Goal: Transaction & Acquisition: Book appointment/travel/reservation

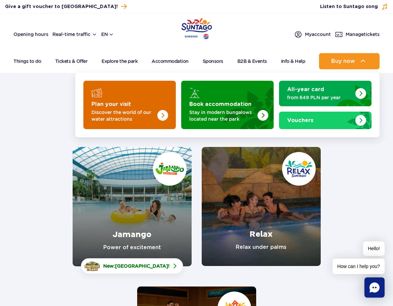
click at [144, 102] on img "Plan your visit" at bounding box center [148, 103] width 53 height 52
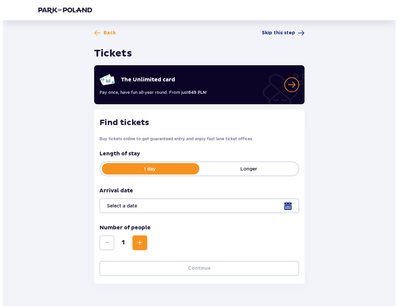
scroll to position [18, 0]
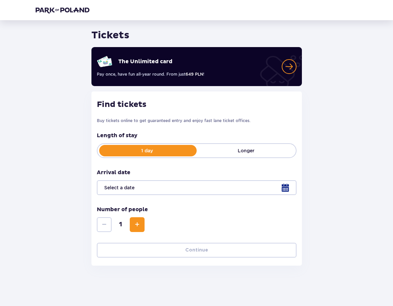
click at [284, 186] on div at bounding box center [197, 187] width 200 height 15
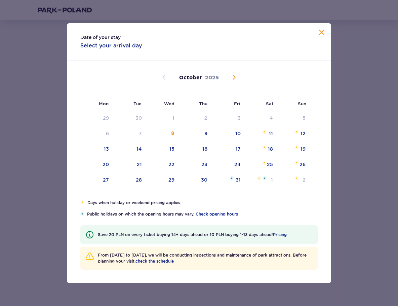
click at [233, 77] on span "Next month" at bounding box center [234, 77] width 8 height 8
click at [108, 165] on div "17" at bounding box center [106, 164] width 5 height 7
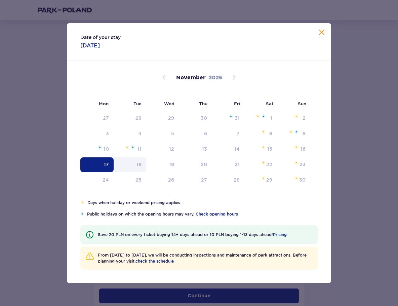
type input "17.11.25"
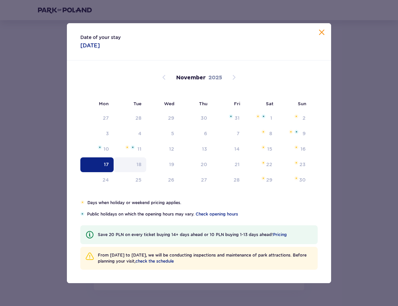
click at [136, 161] on div "18" at bounding box center [138, 164] width 5 height 7
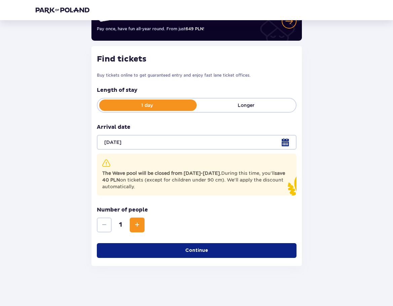
scroll to position [64, 0]
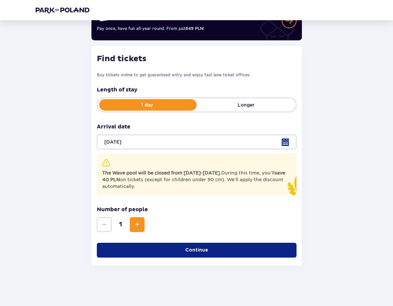
click at [139, 225] on span "Increase" at bounding box center [137, 224] width 8 height 8
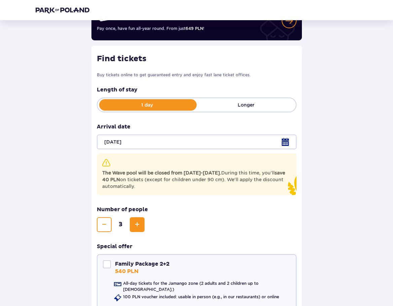
click at [139, 225] on span "Increase" at bounding box center [137, 224] width 8 height 8
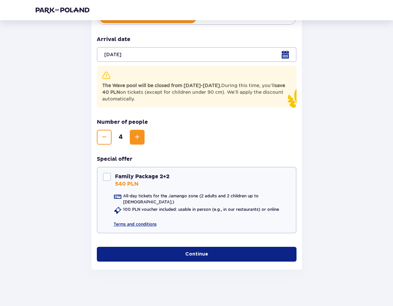
click at [187, 251] on p "Continue" at bounding box center [196, 254] width 23 height 7
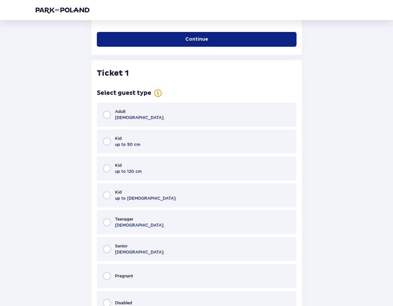
scroll to position [397, 0]
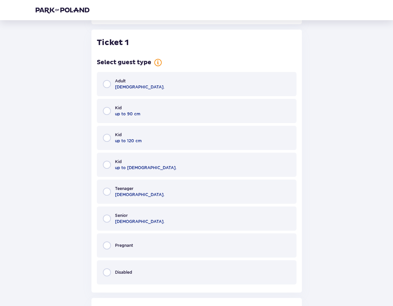
click at [107, 80] on input "radio" at bounding box center [107, 84] width 8 height 8
radio input "true"
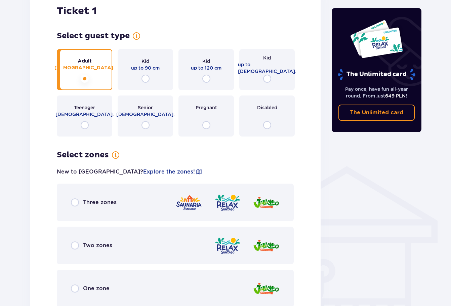
scroll to position [481, 0]
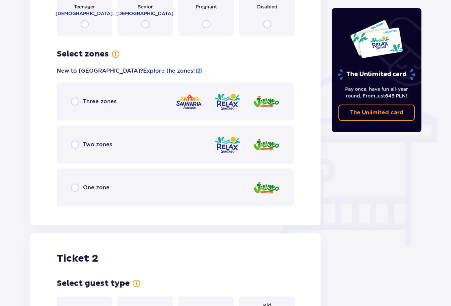
click at [76, 140] on input "radio" at bounding box center [75, 144] width 8 height 8
radio input "true"
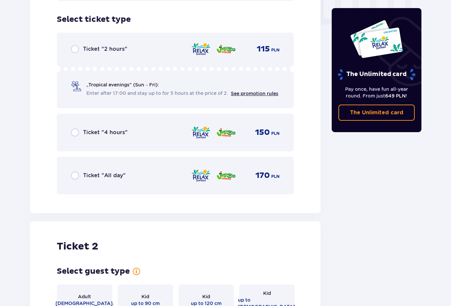
scroll to position [687, 0]
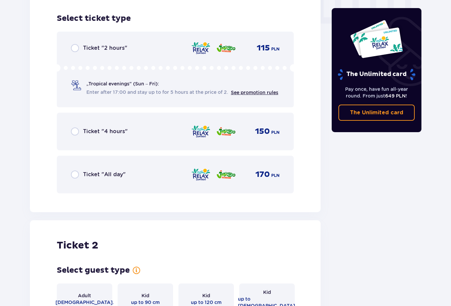
click at [75, 170] on input "radio" at bounding box center [75, 174] width 8 height 8
radio input "true"
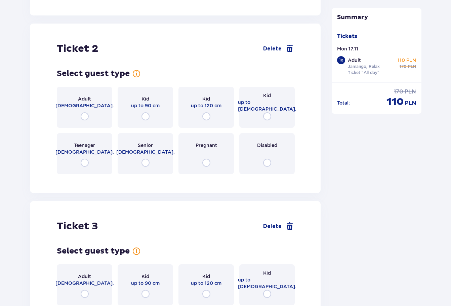
scroll to position [894, 0]
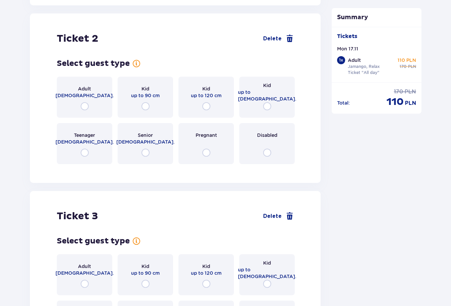
click at [83, 96] on div "Adult 18 - 65 y.o." at bounding box center [84, 97] width 55 height 41
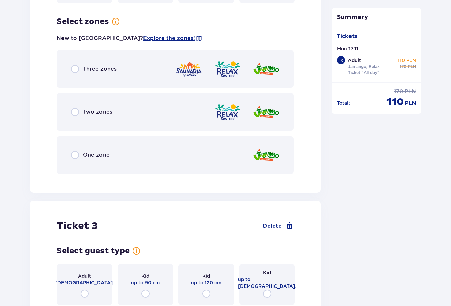
scroll to position [1058, 0]
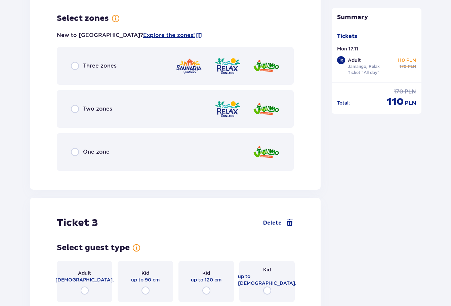
click at [75, 105] on input "radio" at bounding box center [75, 109] width 8 height 8
radio input "true"
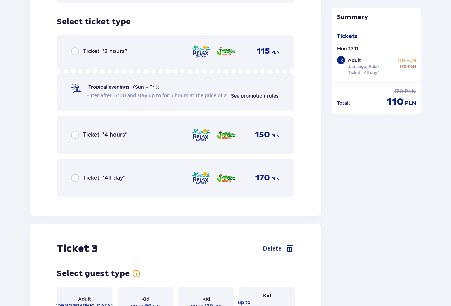
scroll to position [1228, 0]
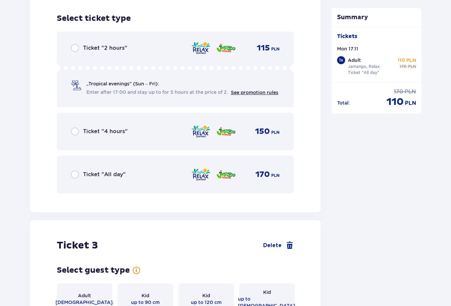
click at [80, 170] on div "Ticket "All day"" at bounding box center [98, 174] width 55 height 8
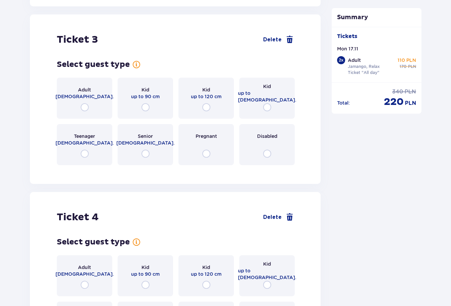
scroll to position [1435, 0]
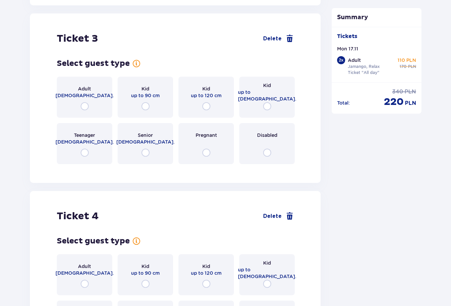
click at [210, 102] on input "radio" at bounding box center [206, 106] width 8 height 8
radio input "true"
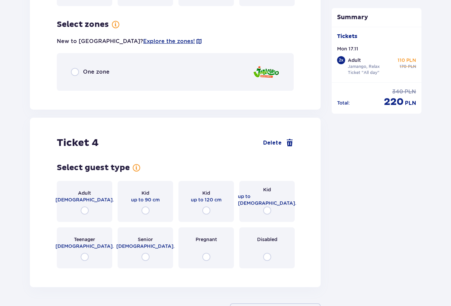
scroll to position [1599, 0]
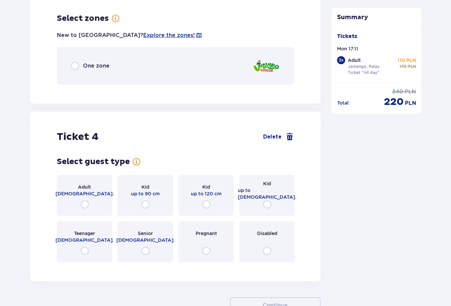
click at [71, 63] on input "radio" at bounding box center [75, 66] width 8 height 8
radio input "true"
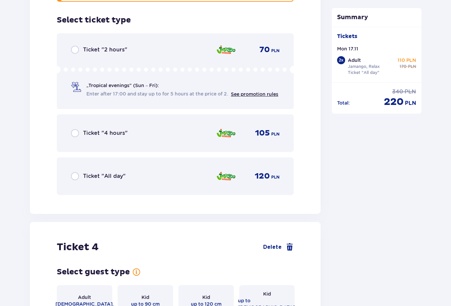
scroll to position [1684, 0]
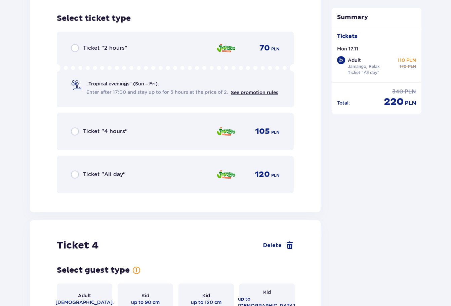
click at [76, 170] on input "radio" at bounding box center [75, 174] width 8 height 8
radio input "true"
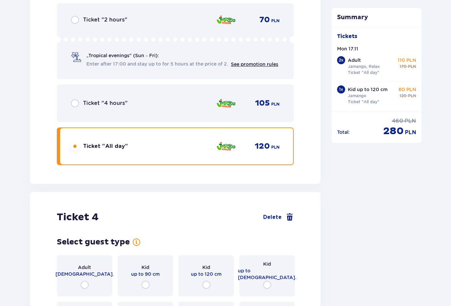
scroll to position [1835, 0]
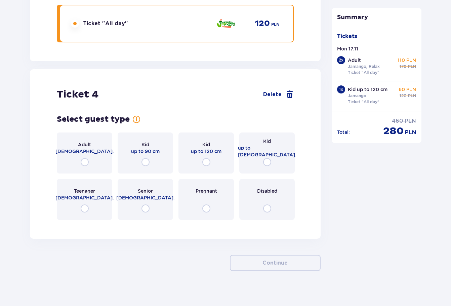
click at [267, 158] on input "radio" at bounding box center [267, 162] width 8 height 8
radio input "true"
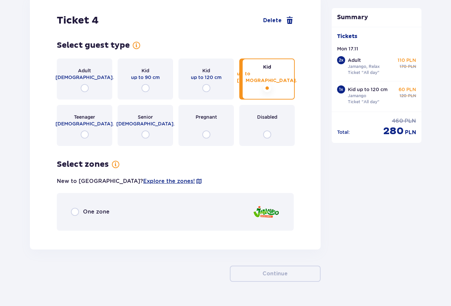
scroll to position [1919, 0]
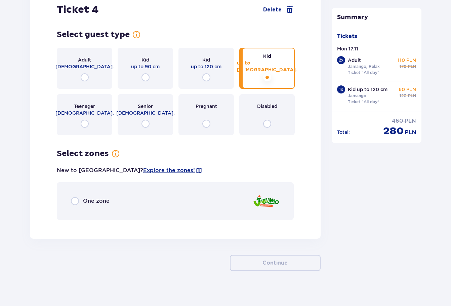
click at [77, 197] on input "radio" at bounding box center [75, 201] width 8 height 8
radio input "true"
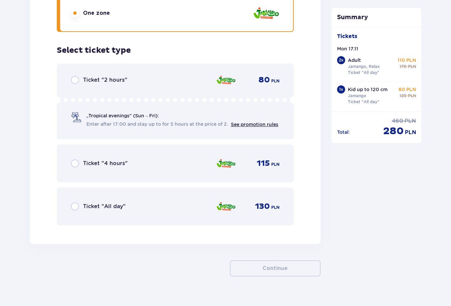
scroll to position [2113, 0]
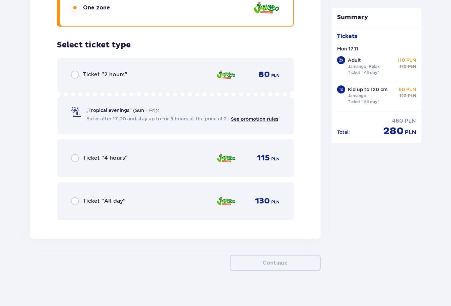
click at [77, 197] on input "radio" at bounding box center [75, 201] width 8 height 8
radio input "true"
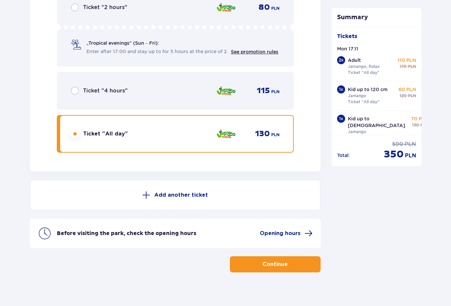
scroll to position [2181, 0]
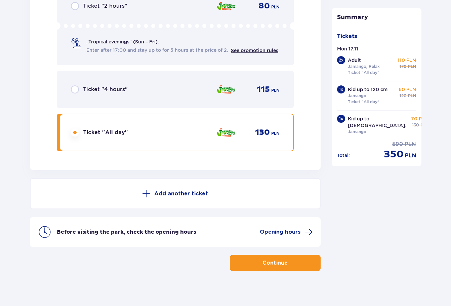
click at [273, 260] on p "Continue" at bounding box center [274, 262] width 25 height 7
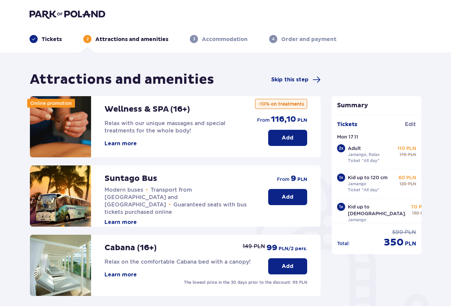
scroll to position [150, 0]
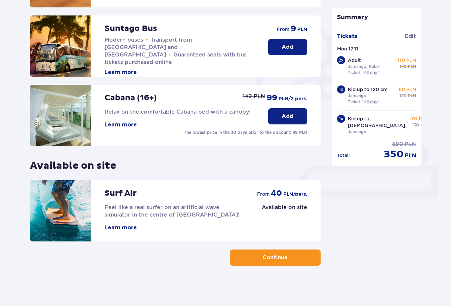
click at [267, 260] on p "Continue" at bounding box center [274, 257] width 25 height 7
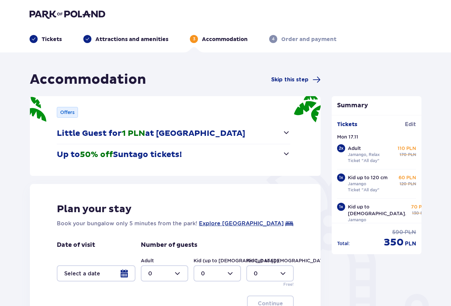
scroll to position [89, 0]
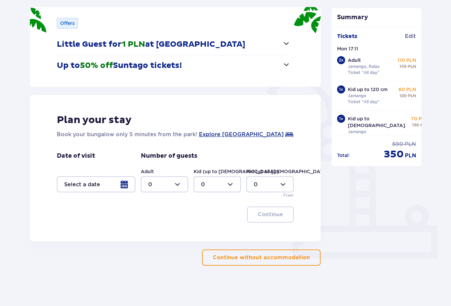
click at [107, 188] on div at bounding box center [96, 184] width 79 height 16
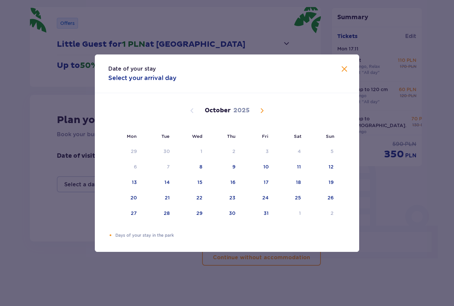
click at [256, 114] on div "October 2025" at bounding box center [227, 111] width 222 height 8
click at [258, 111] on span "Next month" at bounding box center [262, 111] width 8 height 8
click at [136, 197] on div "17" at bounding box center [134, 197] width 5 height 7
click at [164, 194] on div "18" at bounding box center [166, 197] width 5 height 7
type input "17.11.25 - 18.11.25"
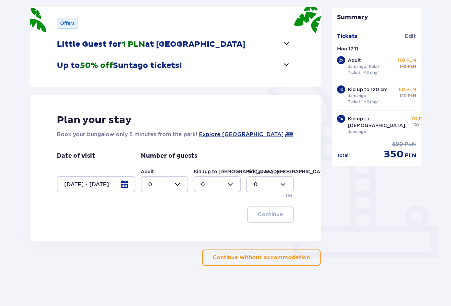
click at [165, 185] on div at bounding box center [164, 184] width 47 height 16
click at [159, 231] on div "2" at bounding box center [164, 232] width 33 height 7
type input "2"
click at [216, 189] on div at bounding box center [217, 184] width 47 height 16
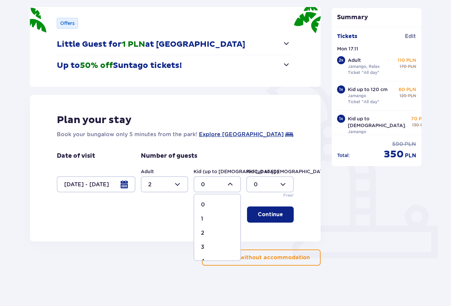
click at [205, 231] on div "2" at bounding box center [217, 232] width 33 height 7
type input "2"
click at [270, 212] on p "Continue" at bounding box center [270, 214] width 25 height 7
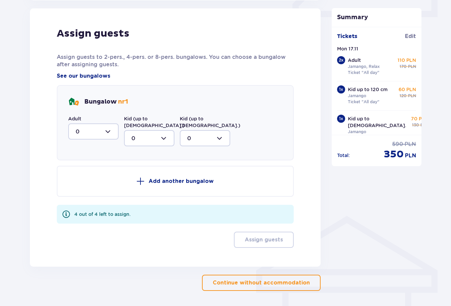
scroll to position [330, 0]
click at [90, 129] on div at bounding box center [93, 131] width 50 height 16
click at [84, 179] on div "2" at bounding box center [94, 179] width 36 height 7
type input "2"
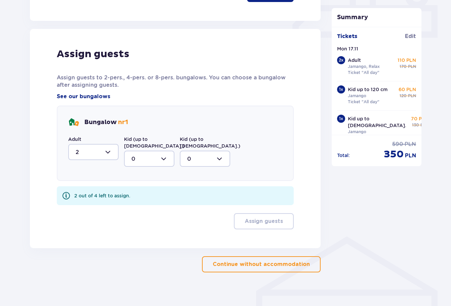
drag, startPoint x: 149, startPoint y: 150, endPoint x: 151, endPoint y: 154, distance: 4.1
click at [150, 151] on div at bounding box center [149, 159] width 50 height 16
click at [141, 204] on div "2" at bounding box center [149, 207] width 36 height 7
type input "2"
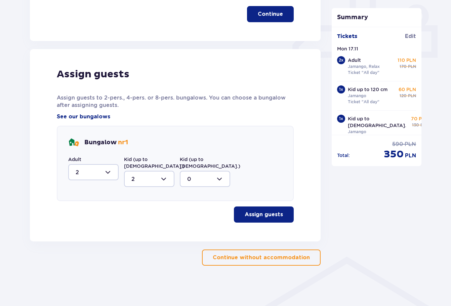
scroll to position [283, 0]
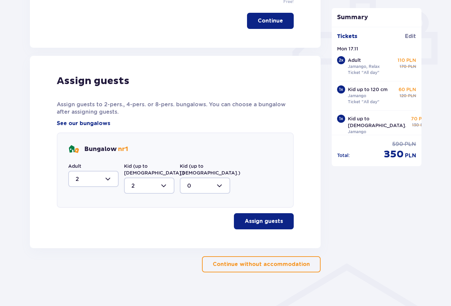
click at [251, 217] on p "Assign guests" at bounding box center [264, 220] width 38 height 7
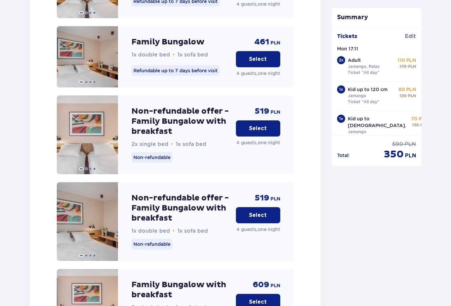
scroll to position [894, 0]
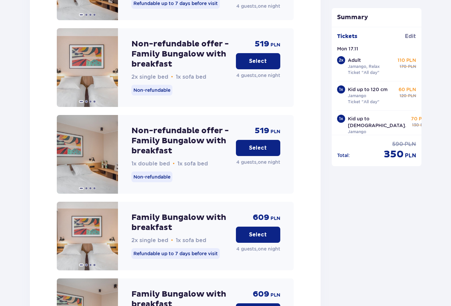
click at [261, 144] on p "Select" at bounding box center [258, 147] width 18 height 7
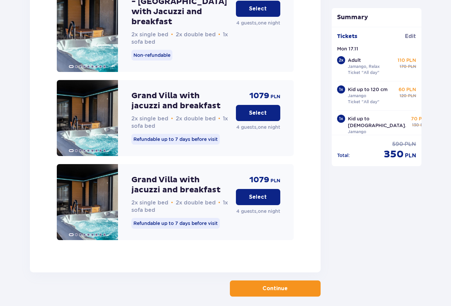
scroll to position [1737, 0]
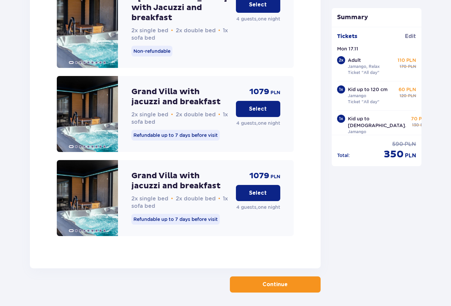
click at [279, 281] on p "Continue" at bounding box center [274, 284] width 25 height 7
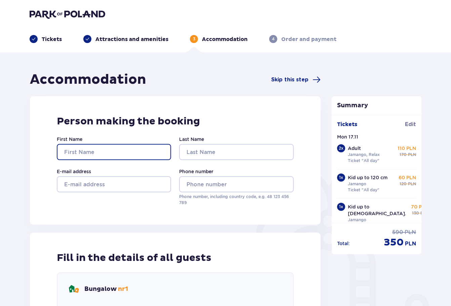
click at [73, 150] on input "First Name" at bounding box center [114, 152] width 114 height 16
type input "JEKATERINA"
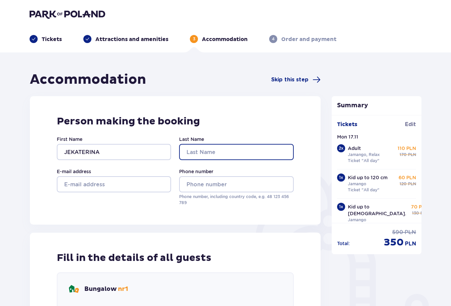
type input "VIRBINSKA"
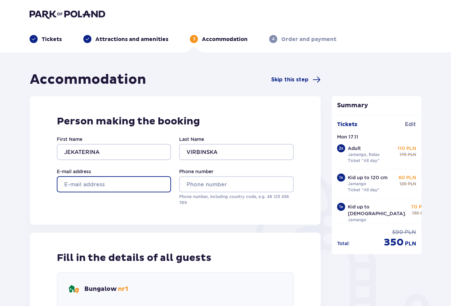
type input "katjok@inbox.lv"
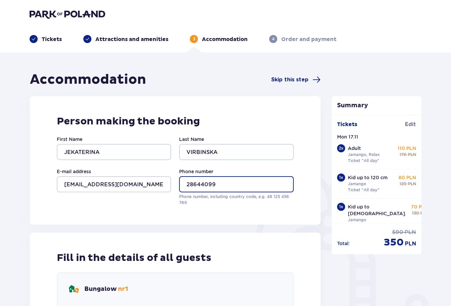
click at [184, 182] on input "28644099" at bounding box center [236, 184] width 114 height 16
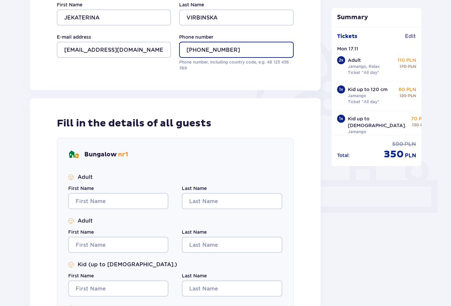
scroll to position [235, 0]
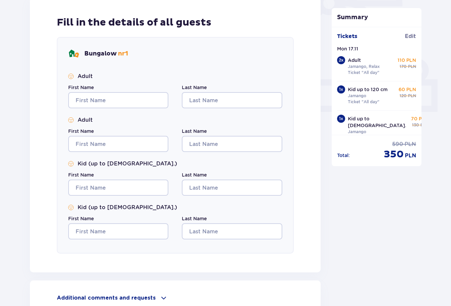
type input "+37128644099"
click at [115, 101] on input "First Name" at bounding box center [118, 100] width 100 height 16
type input "JEKATERINA"
type input "VIRBINSKA"
type input "JEKATERINA"
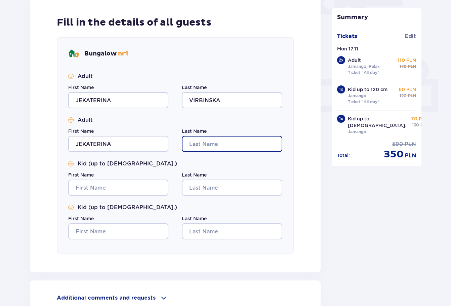
type input "VIRBINSKA"
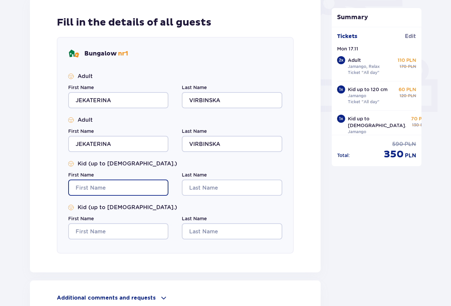
type input "JEKATERINA"
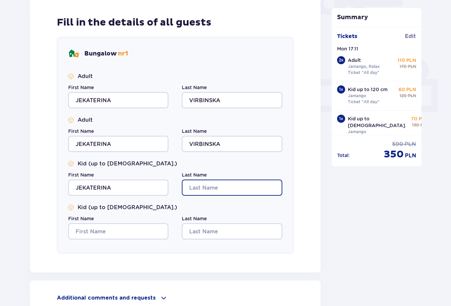
type input "VIRBINSKA"
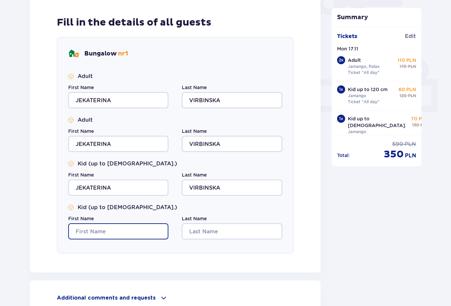
type input "JEKATERINA"
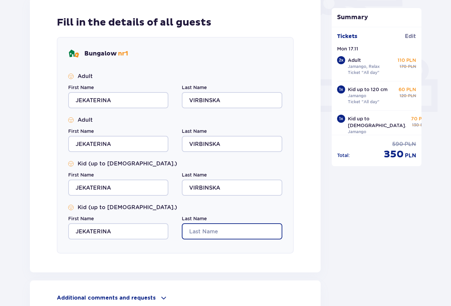
type input "VIRBINSKA"
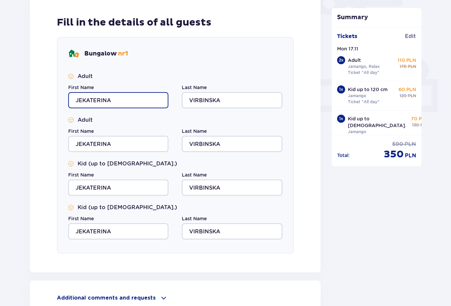
scroll to position [309, 0]
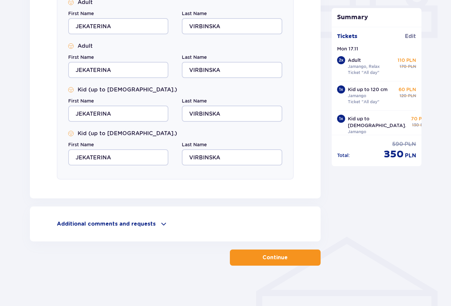
click at [278, 260] on p "Continue" at bounding box center [274, 257] width 25 height 7
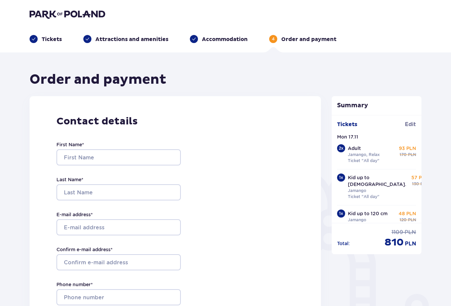
scroll to position [309, 0]
